Goal: Task Accomplishment & Management: Use online tool/utility

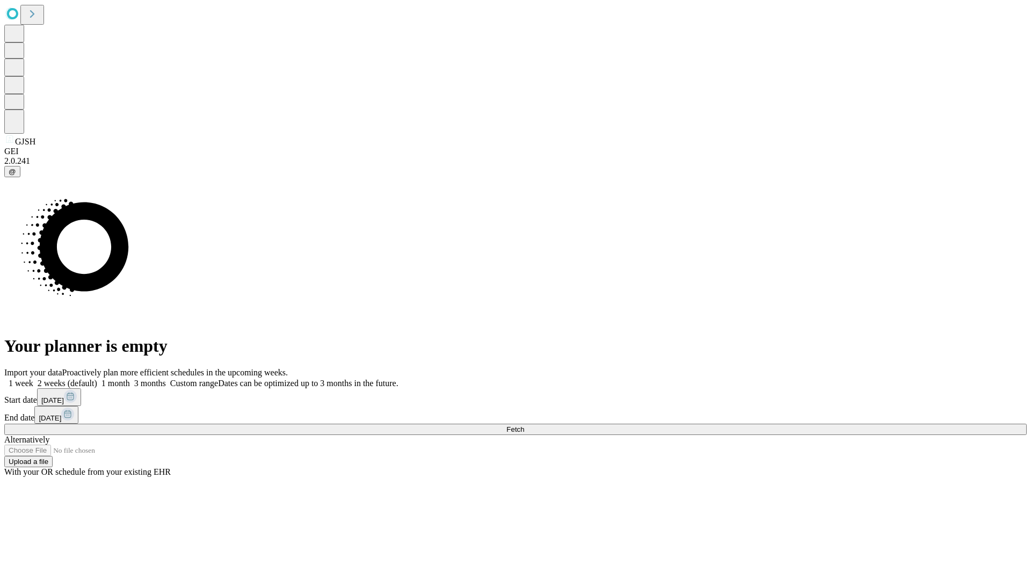
click at [524, 425] on span "Fetch" at bounding box center [515, 429] width 18 height 8
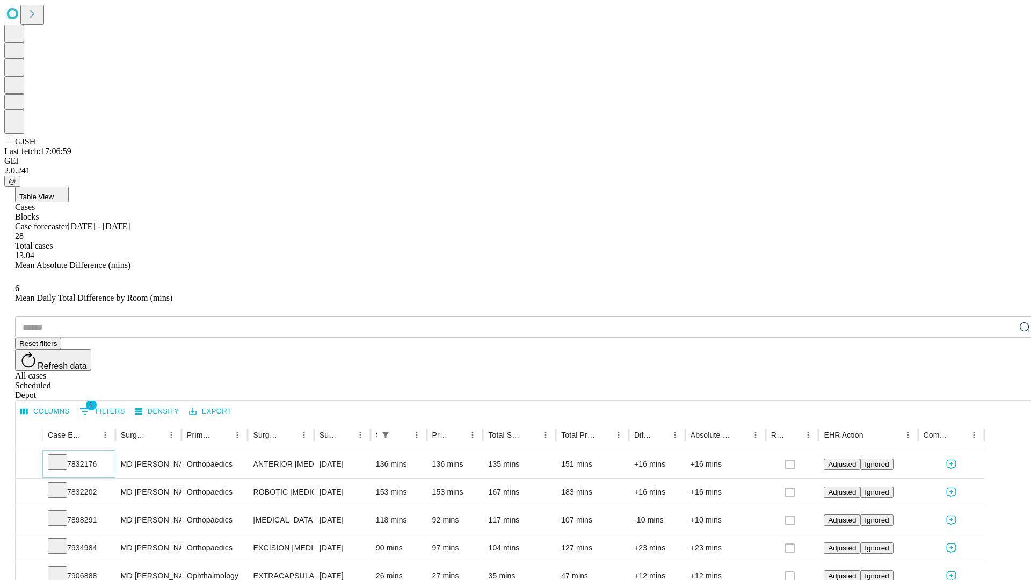
click at [63, 456] on icon at bounding box center [57, 461] width 11 height 11
